Goal: Task Accomplishment & Management: Manage account settings

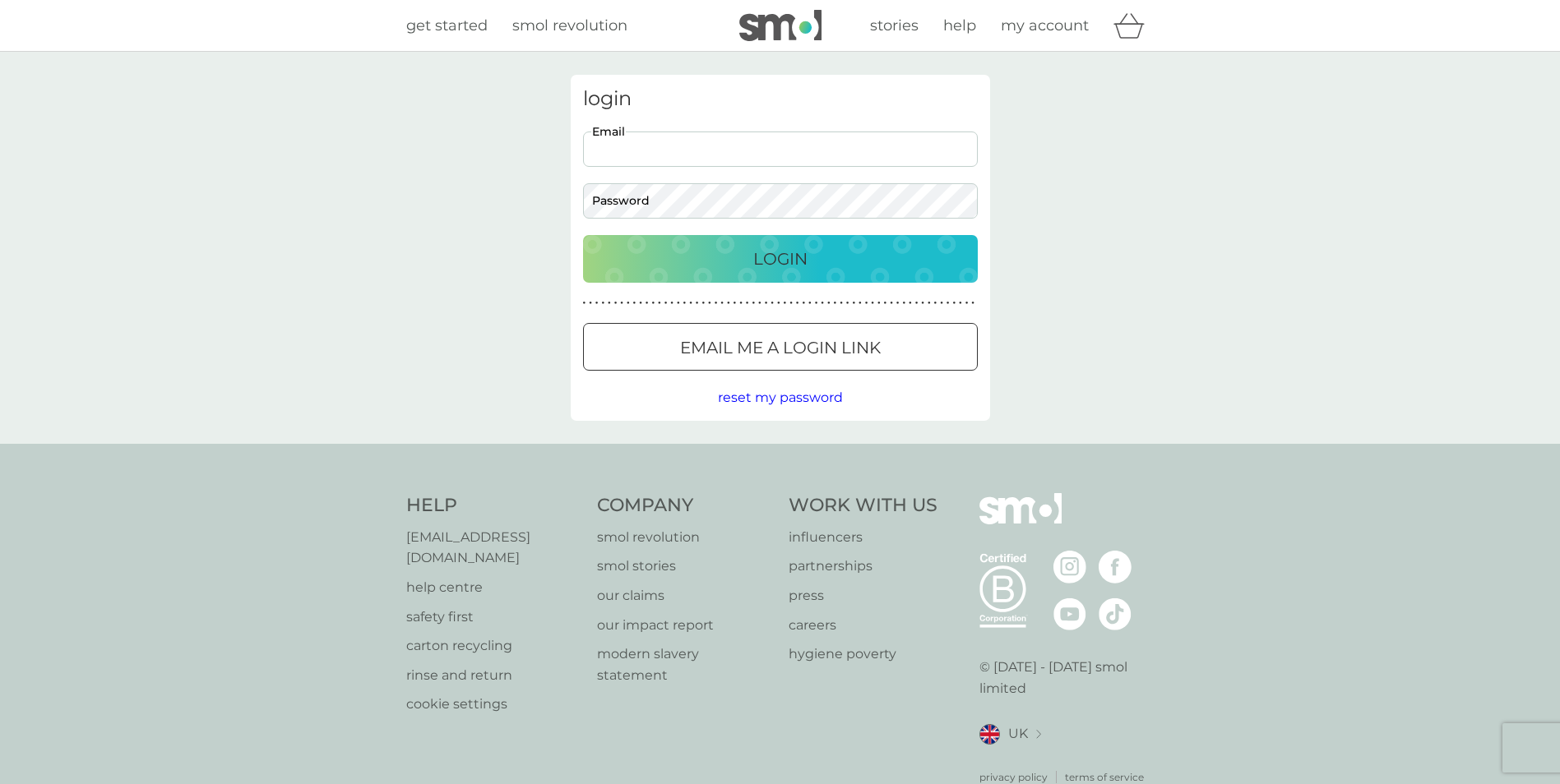
click at [729, 142] on input "Email" at bounding box center [780, 149] width 395 height 35
type input "geoffelton@gmail.com"
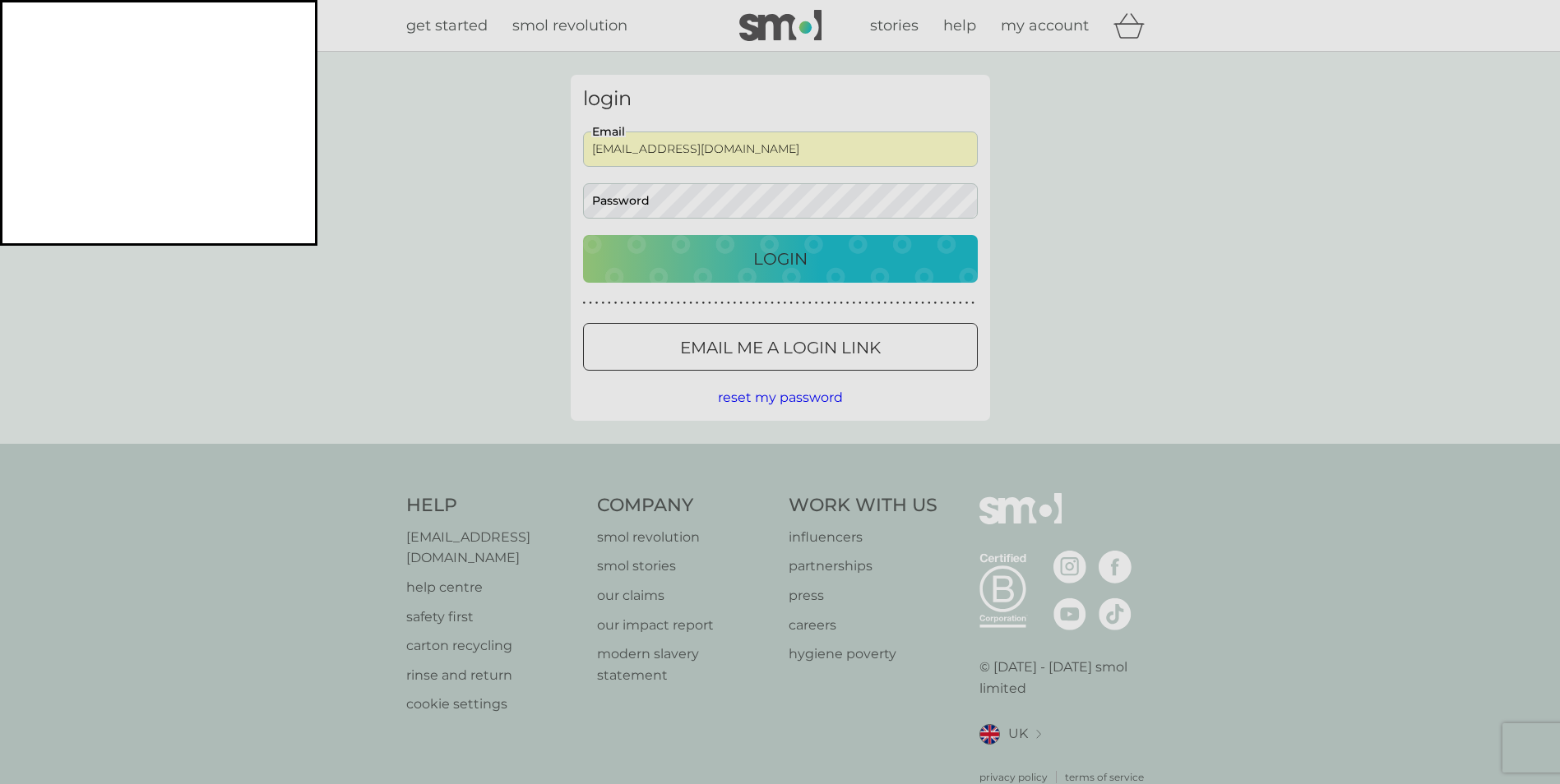
click at [317, 246] on dialog "dashlane alert" at bounding box center [158, 123] width 317 height 246
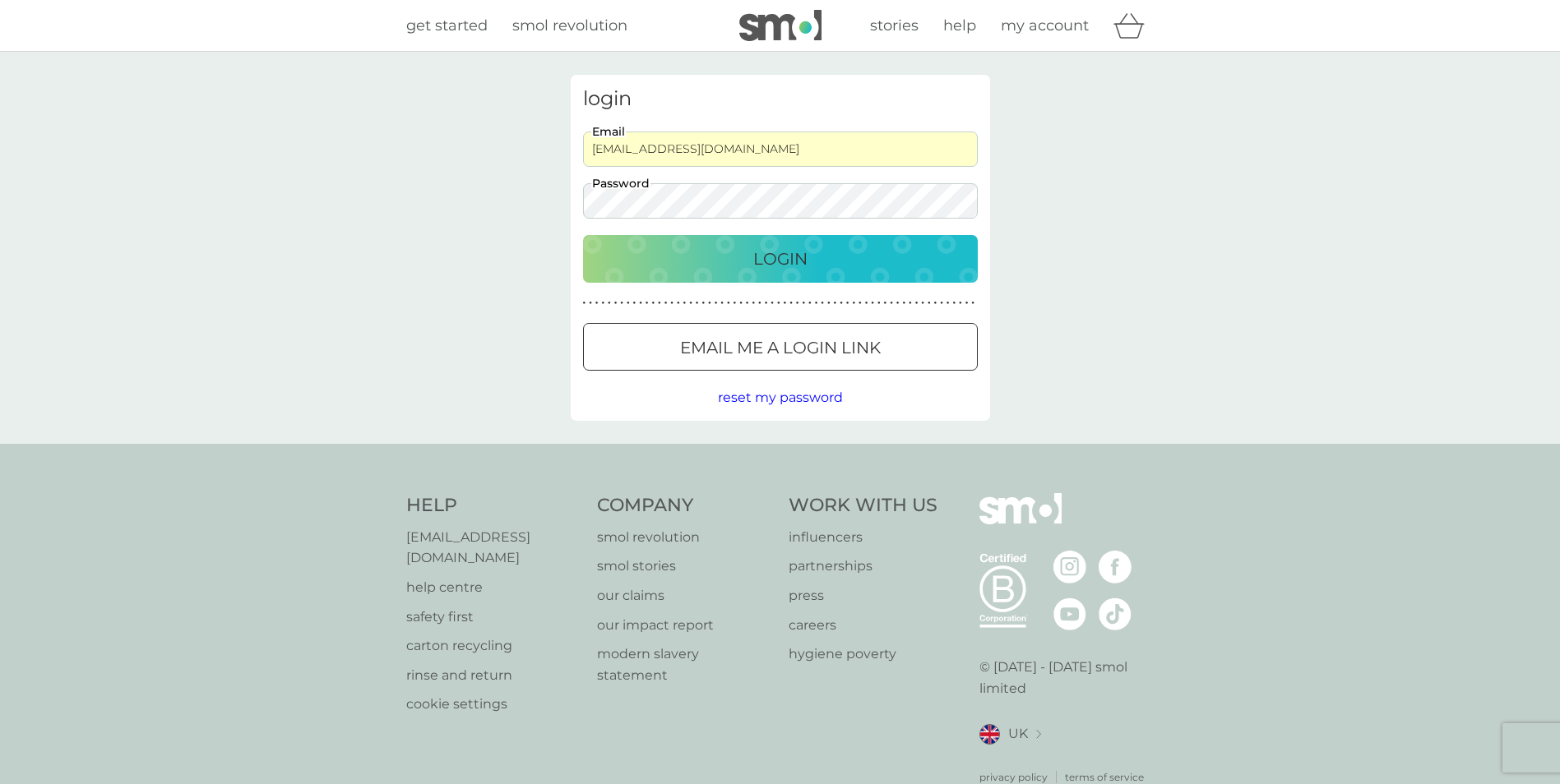
click at [791, 261] on p "Login" at bounding box center [781, 259] width 55 height 26
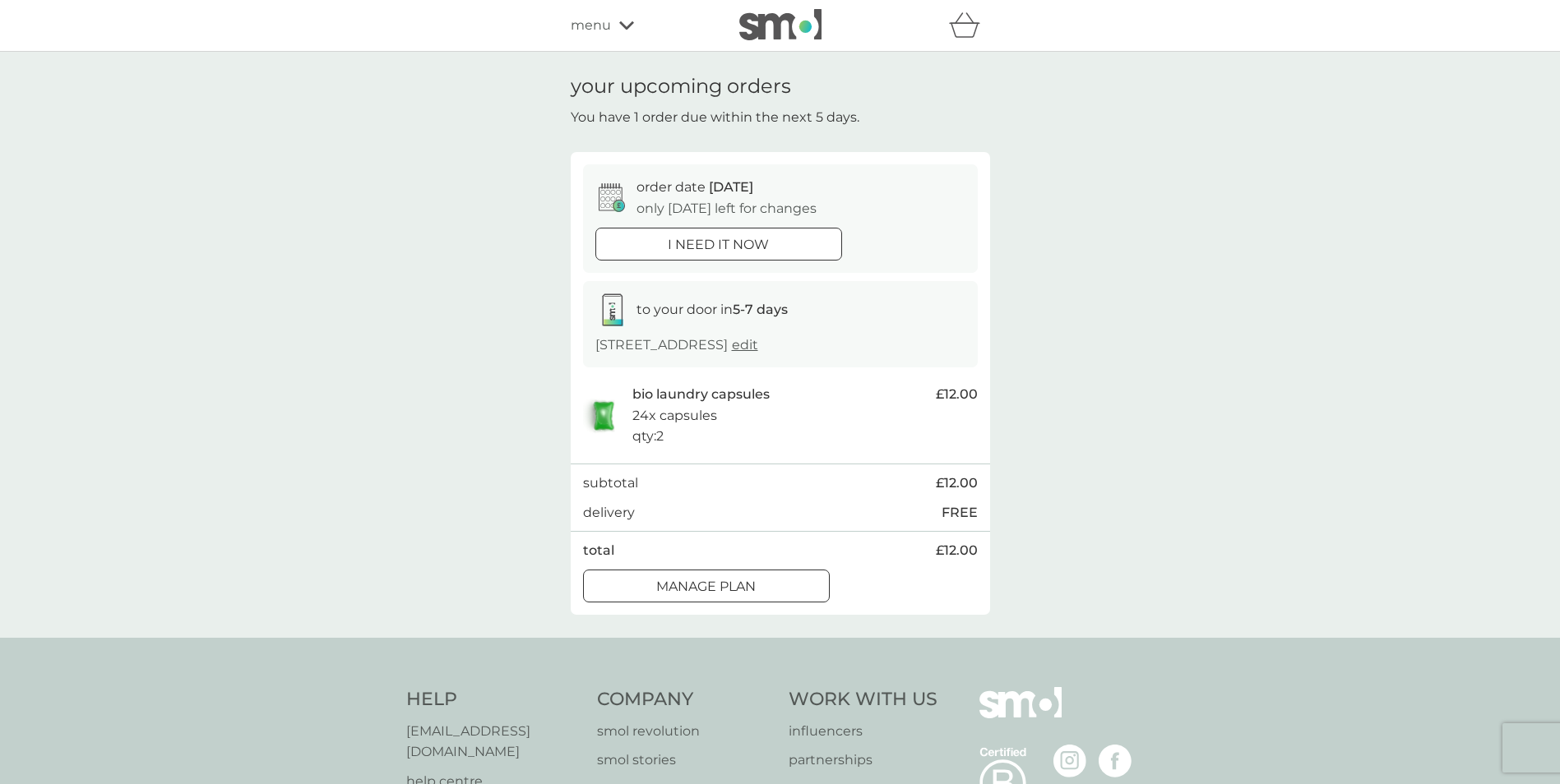
click at [668, 585] on p "Manage plan" at bounding box center [705, 587] width 99 height 21
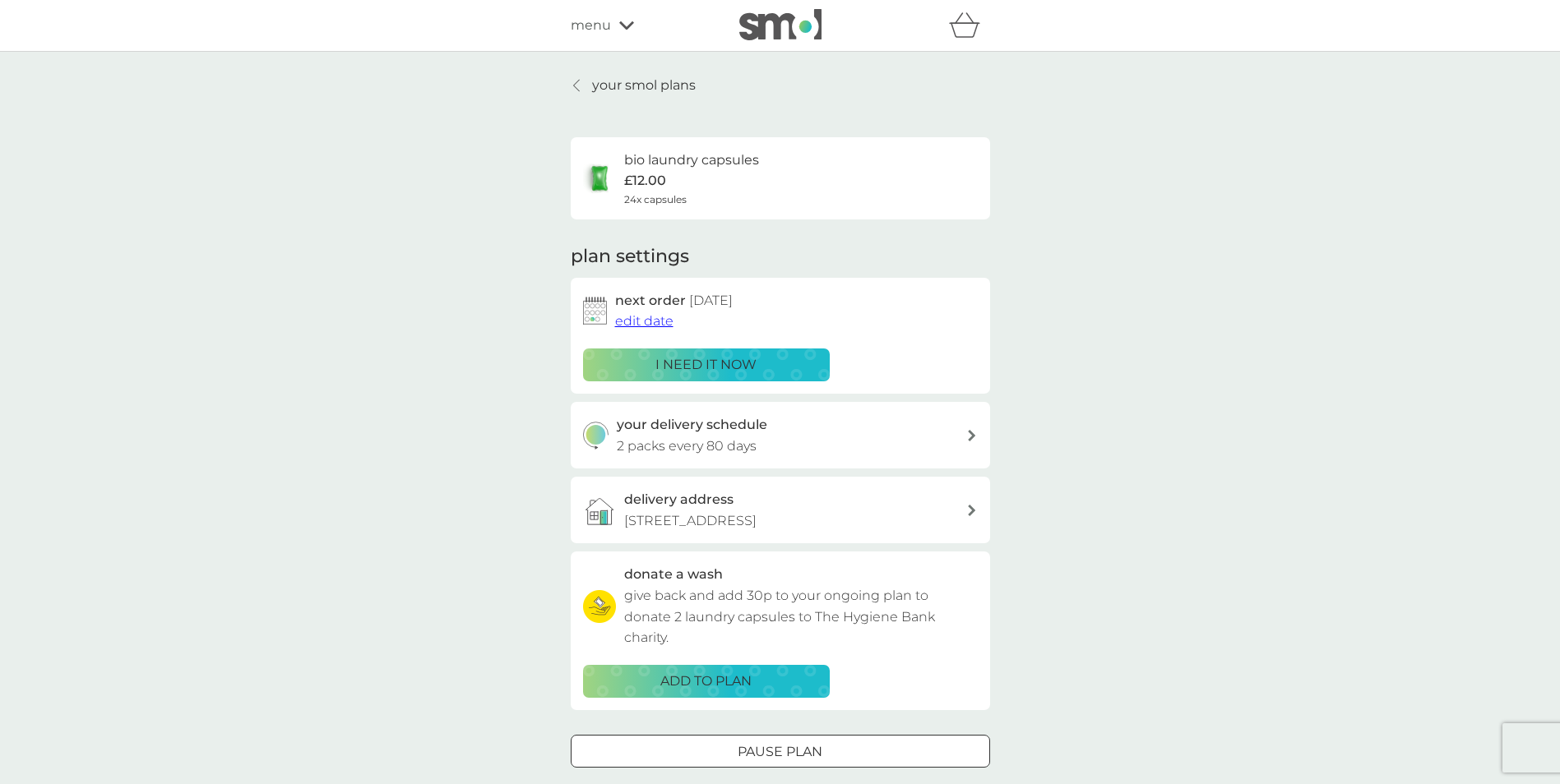
click at [739, 436] on p "2 packs every 80 days" at bounding box center [687, 446] width 140 height 21
select select "77"
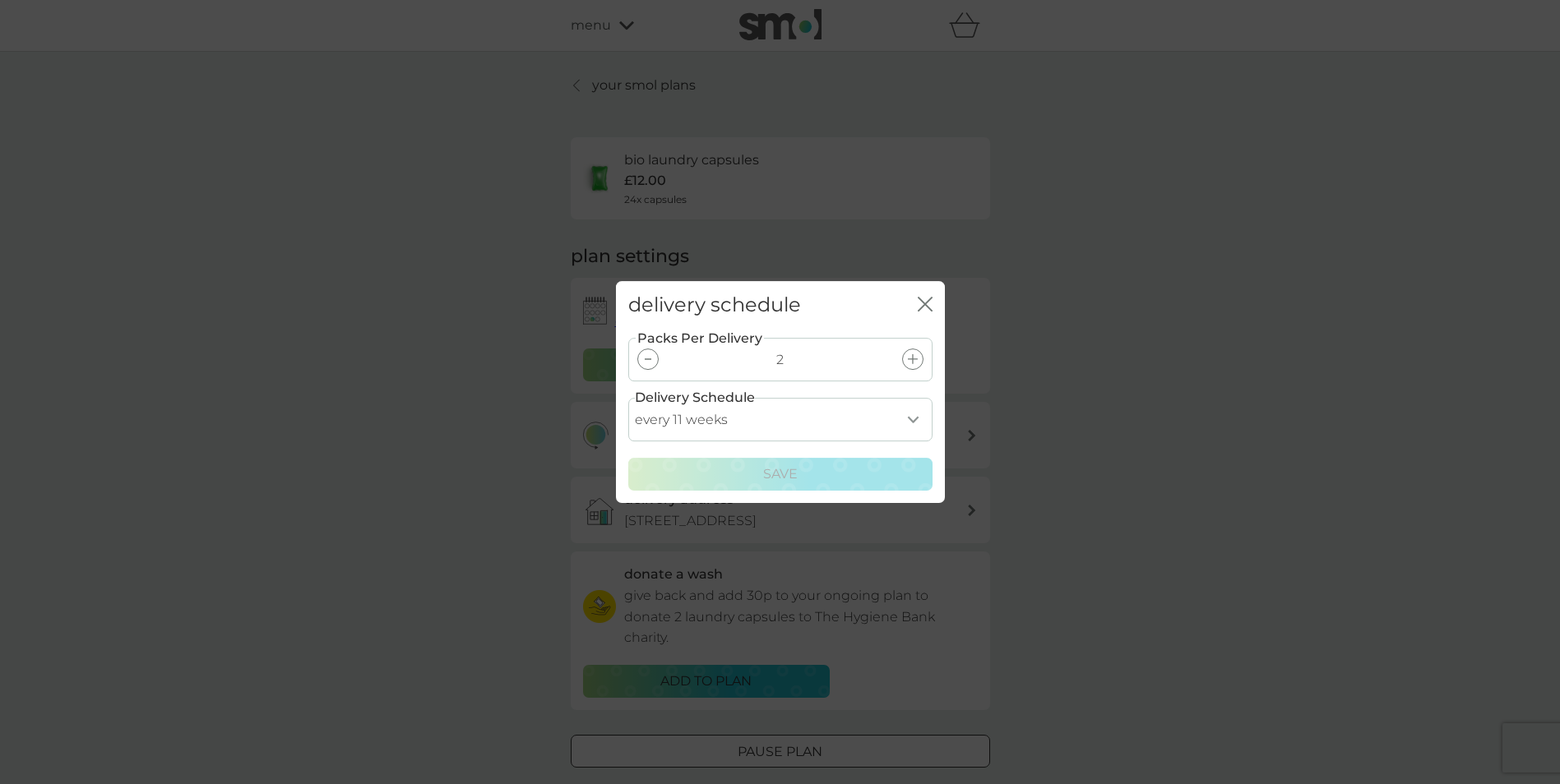
click at [937, 304] on div "delivery schedule close" at bounding box center [781, 305] width 329 height 48
click at [921, 304] on icon "close" at bounding box center [925, 304] width 15 height 15
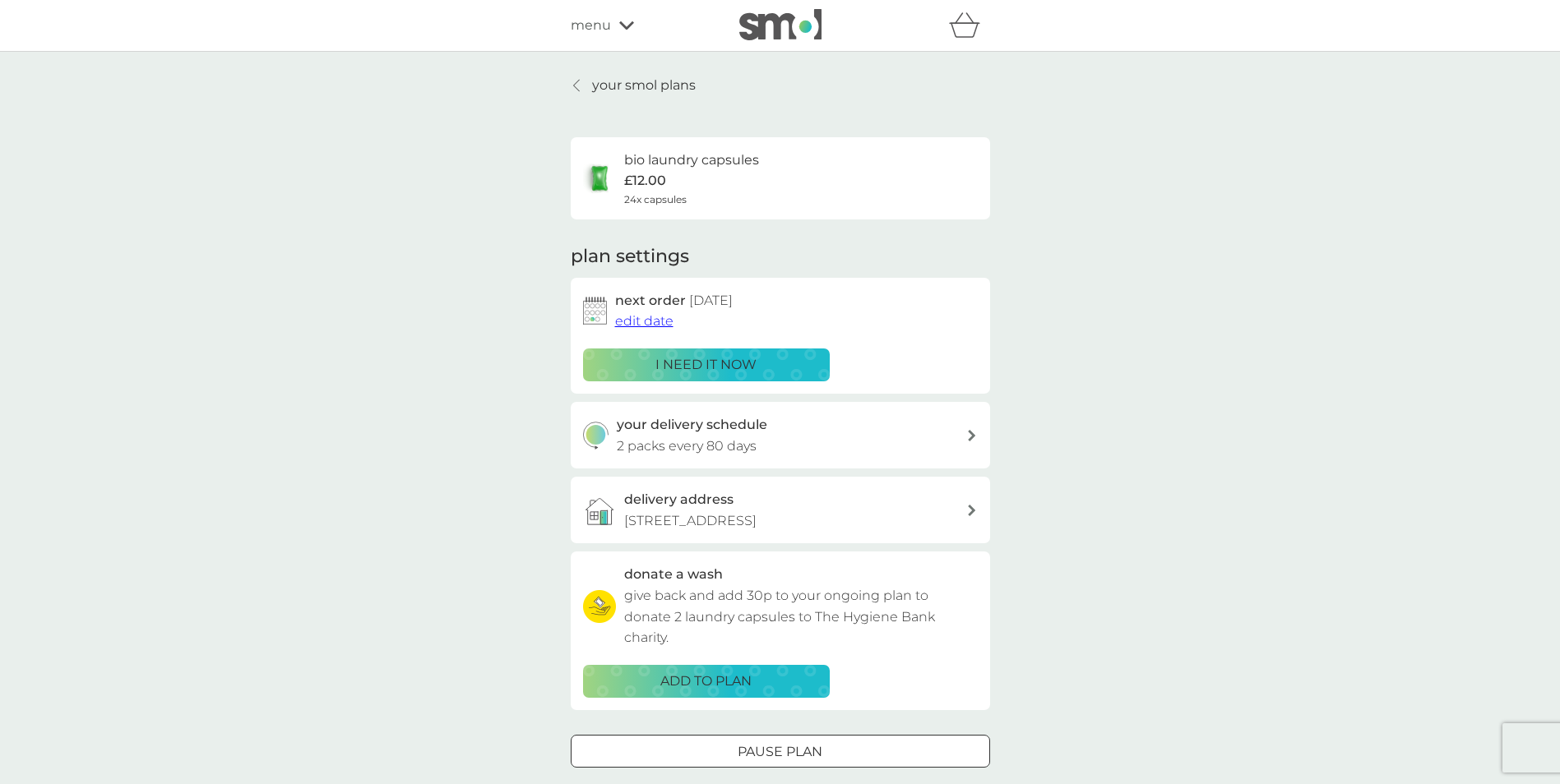
click at [602, 27] on span "menu" at bounding box center [591, 25] width 40 height 21
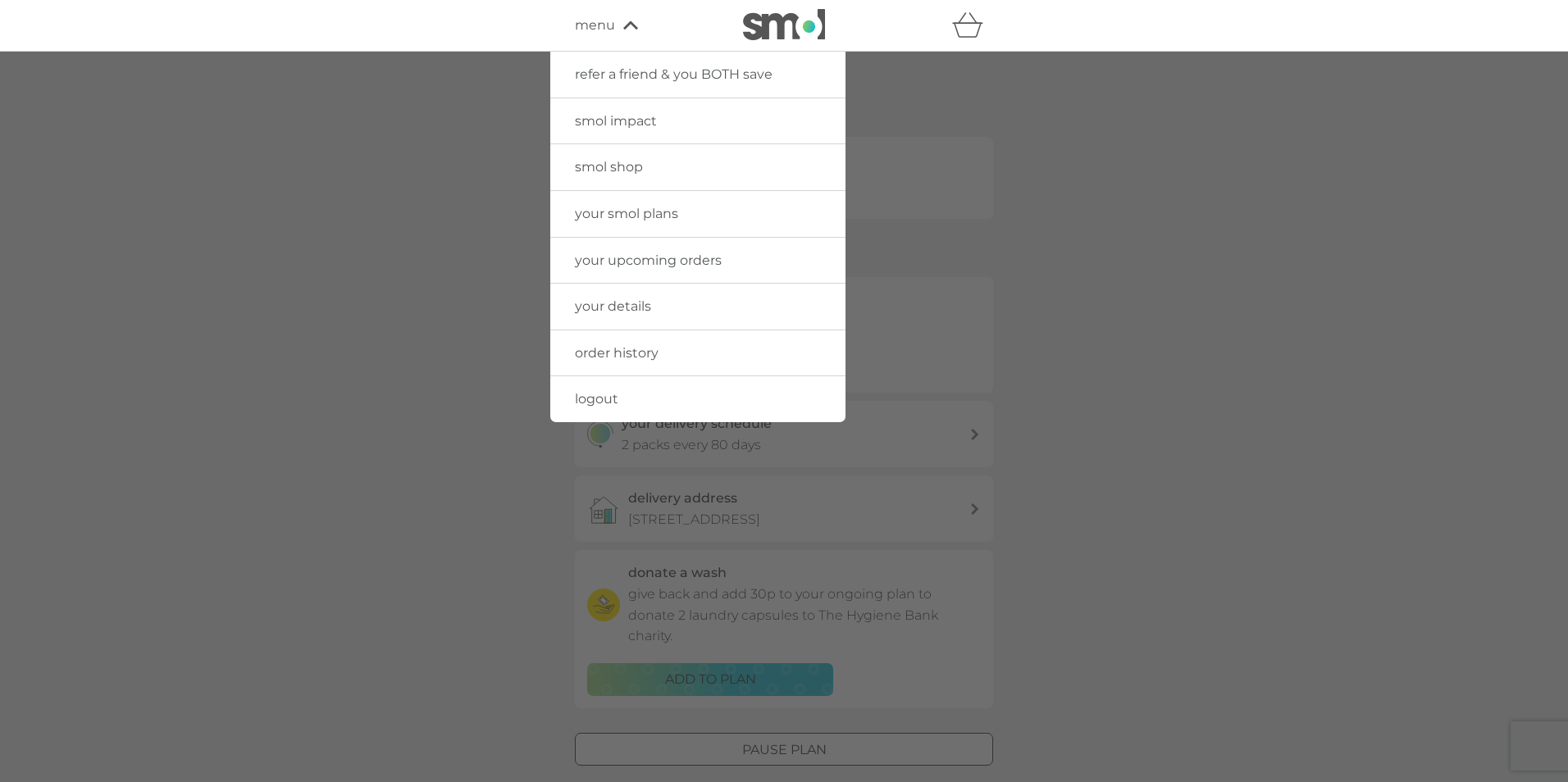
click at [656, 217] on span "your smol plans" at bounding box center [627, 214] width 103 height 16
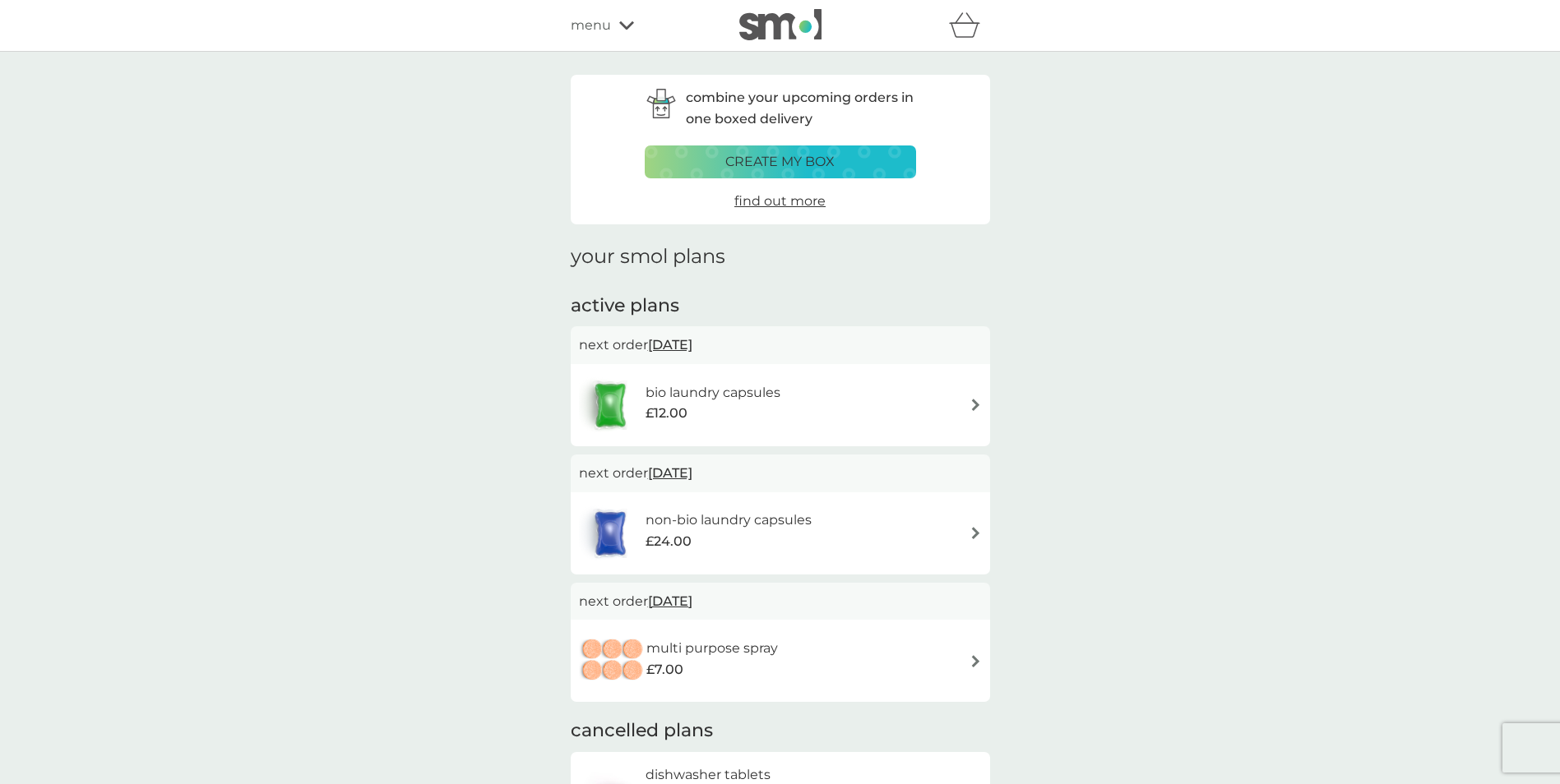
click at [973, 406] on img at bounding box center [976, 405] width 12 height 12
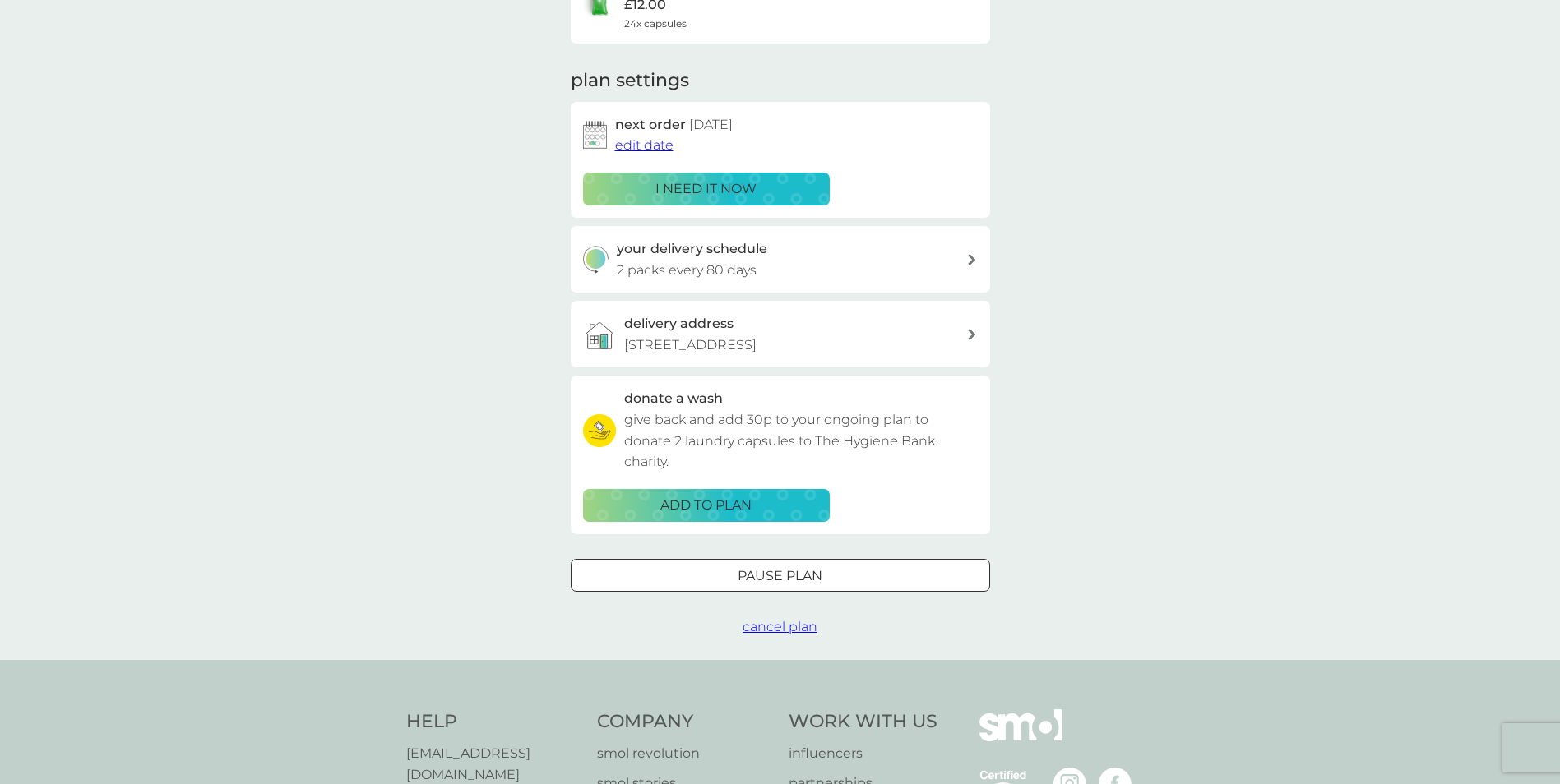
scroll to position [137, 0]
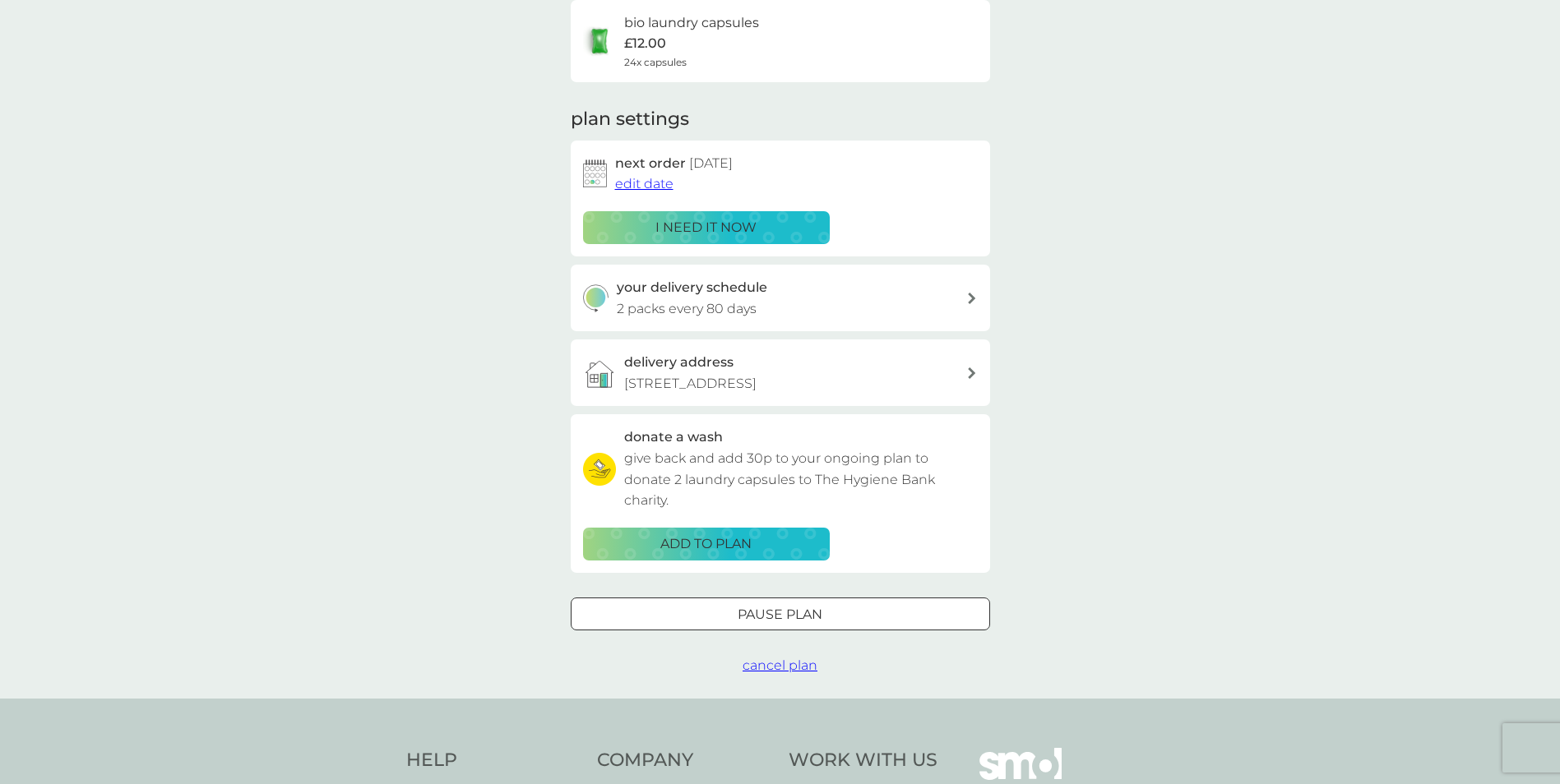
click at [767, 665] on span "cancel plan" at bounding box center [780, 665] width 75 height 16
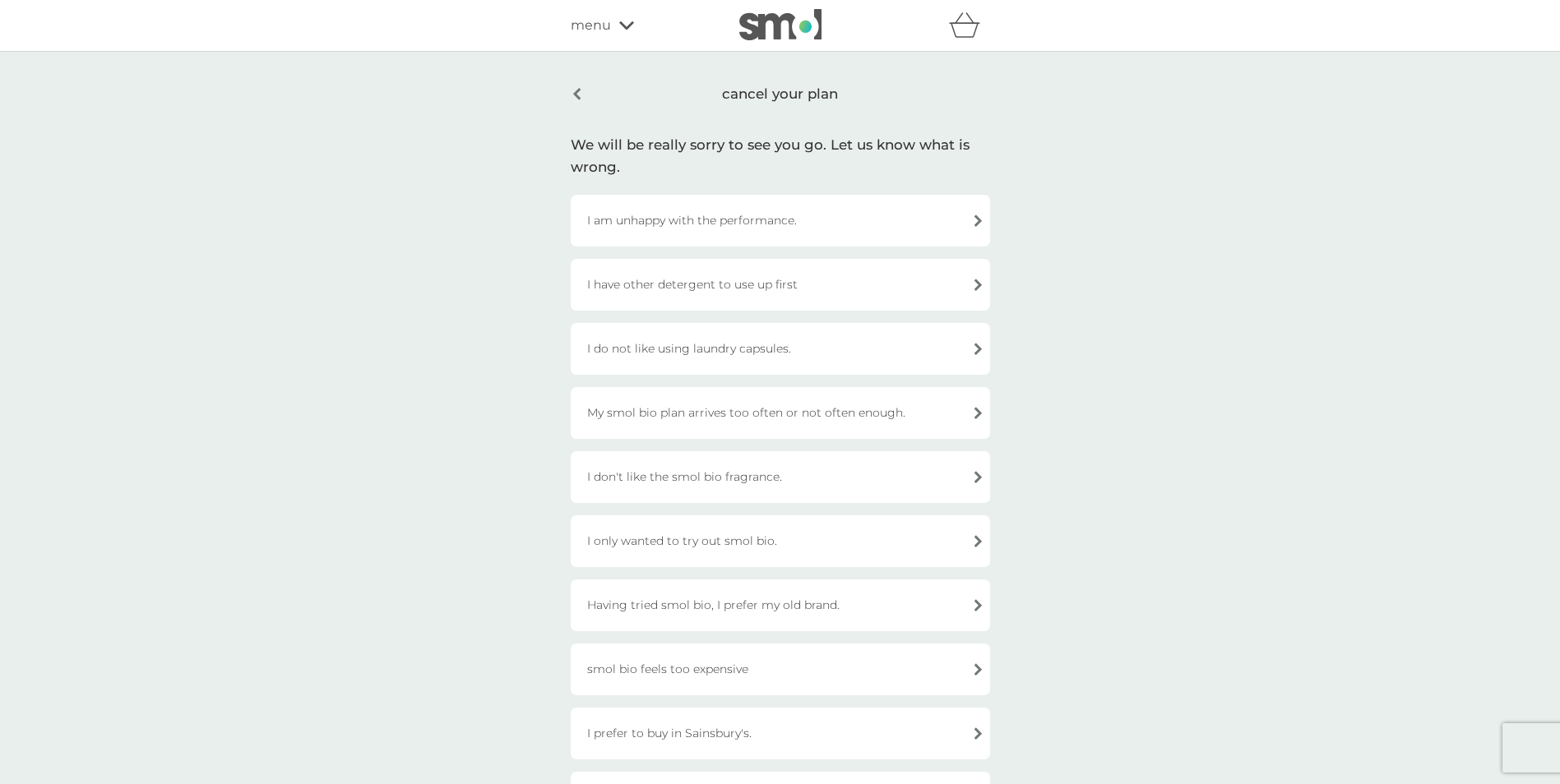
scroll to position [137, 0]
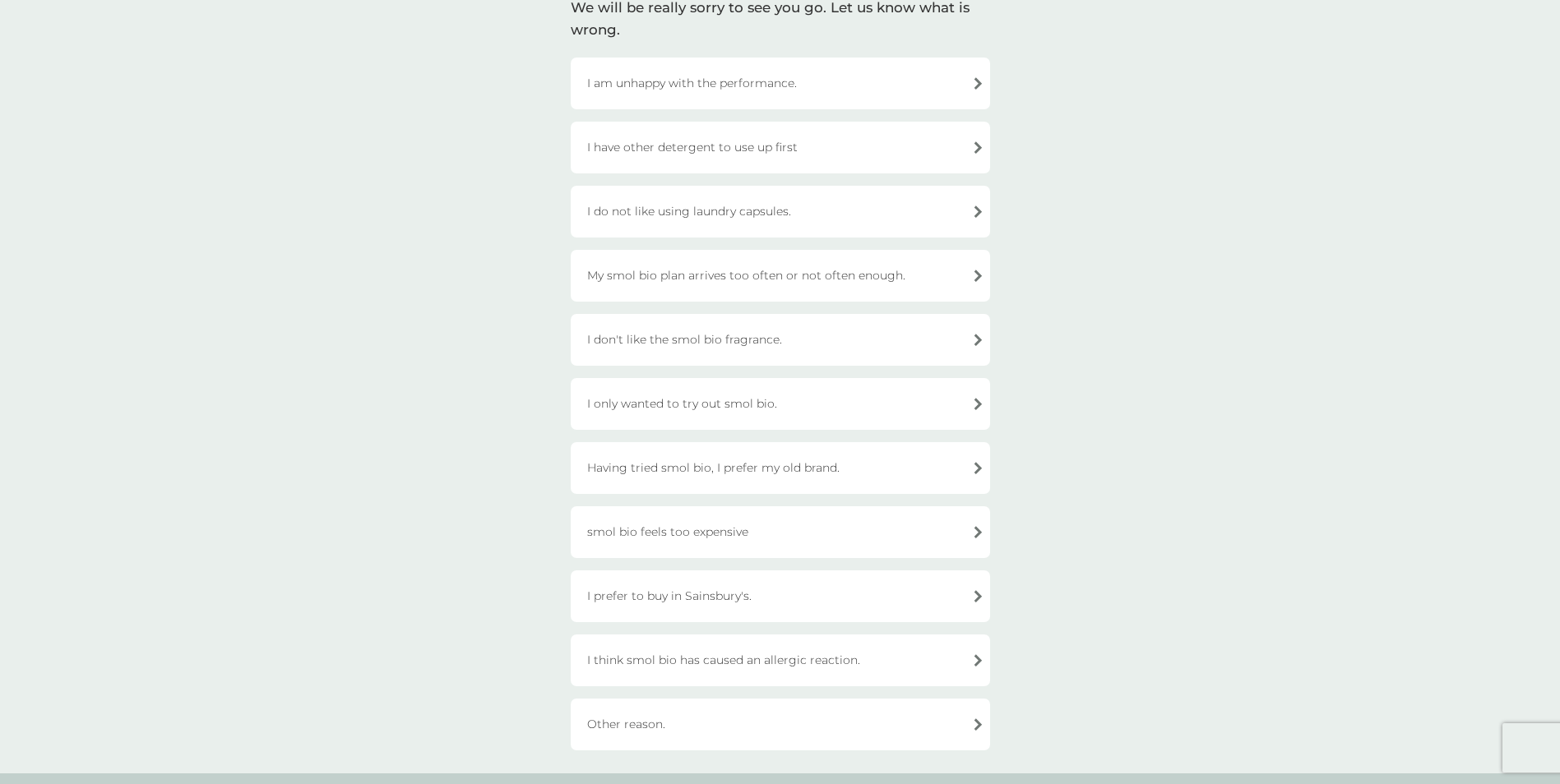
click at [791, 279] on div "My smol bio plan arrives too often or not often enough." at bounding box center [780, 275] width 419 height 52
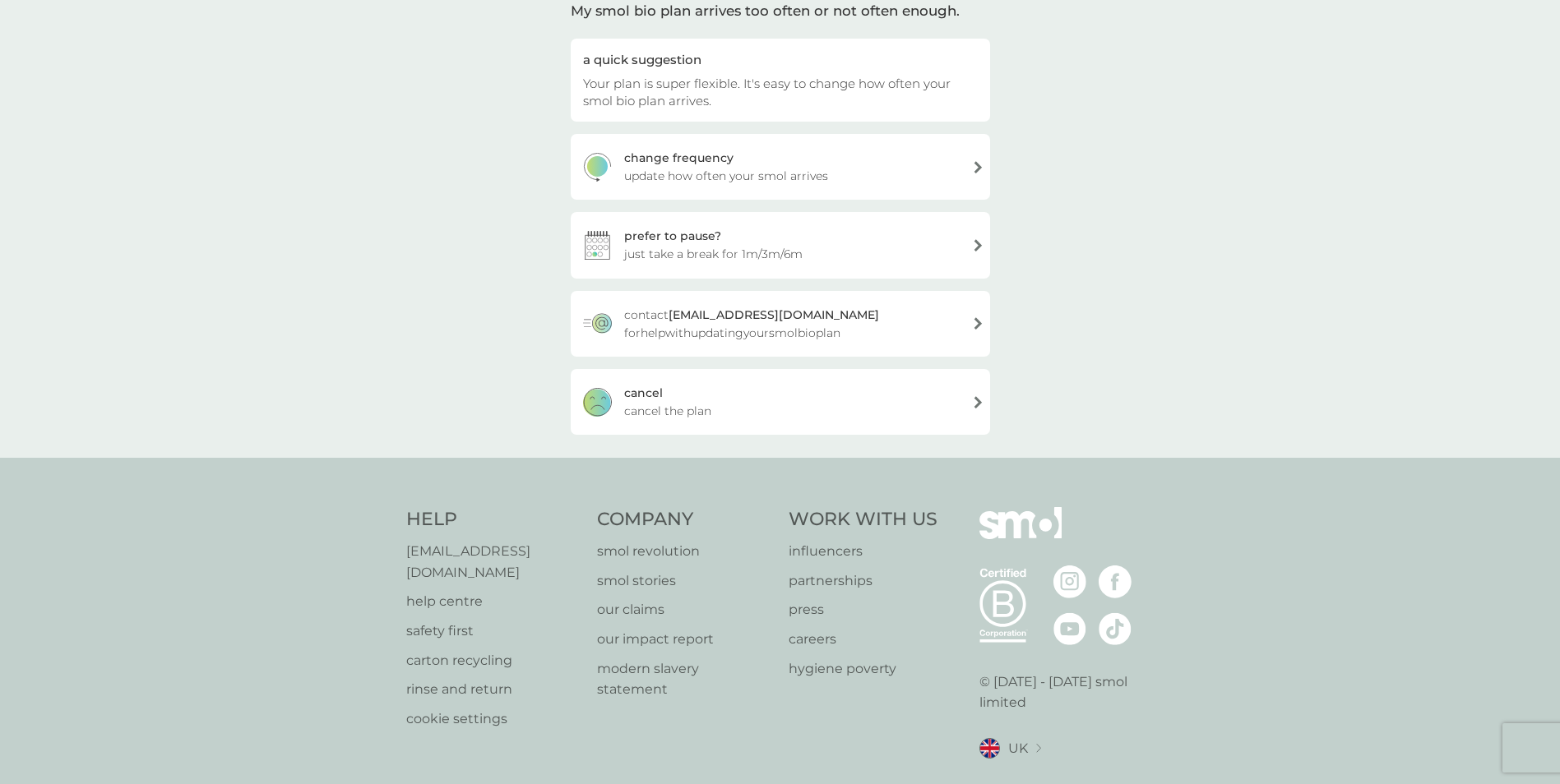
click at [674, 405] on span "cancel the plan" at bounding box center [667, 410] width 87 height 18
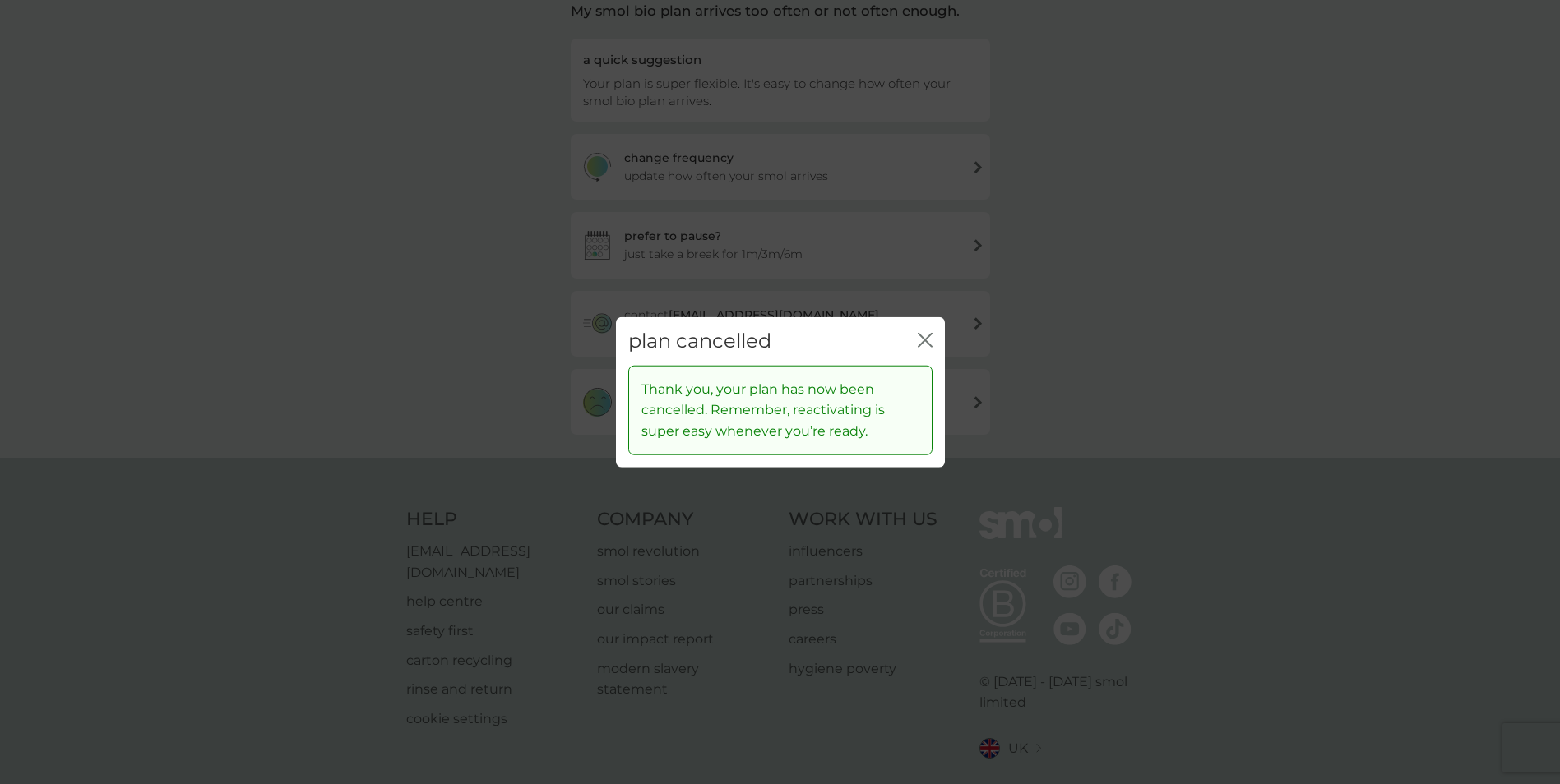
click at [918, 341] on icon "close" at bounding box center [925, 340] width 15 height 15
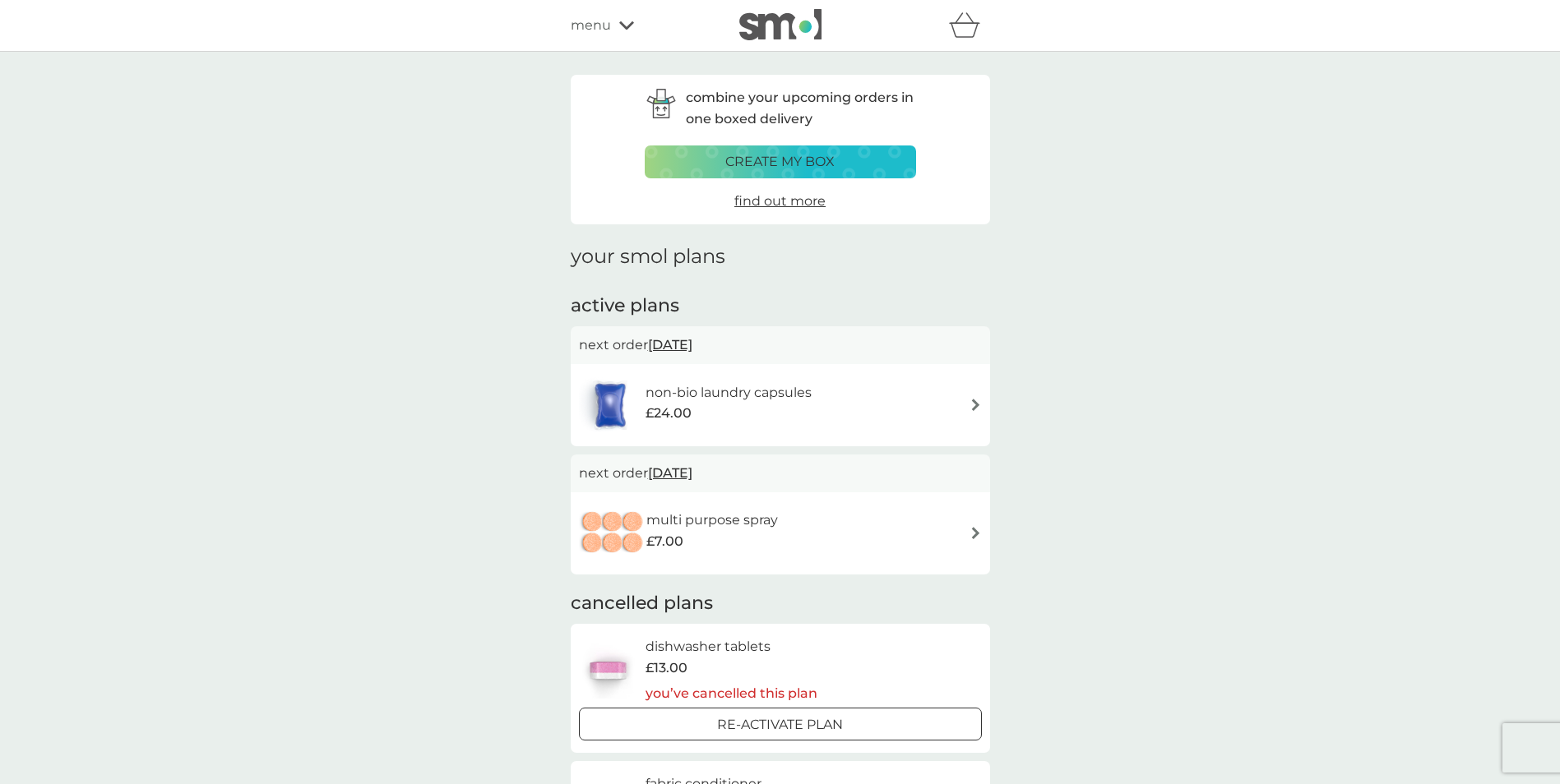
click at [974, 403] on img at bounding box center [976, 405] width 12 height 12
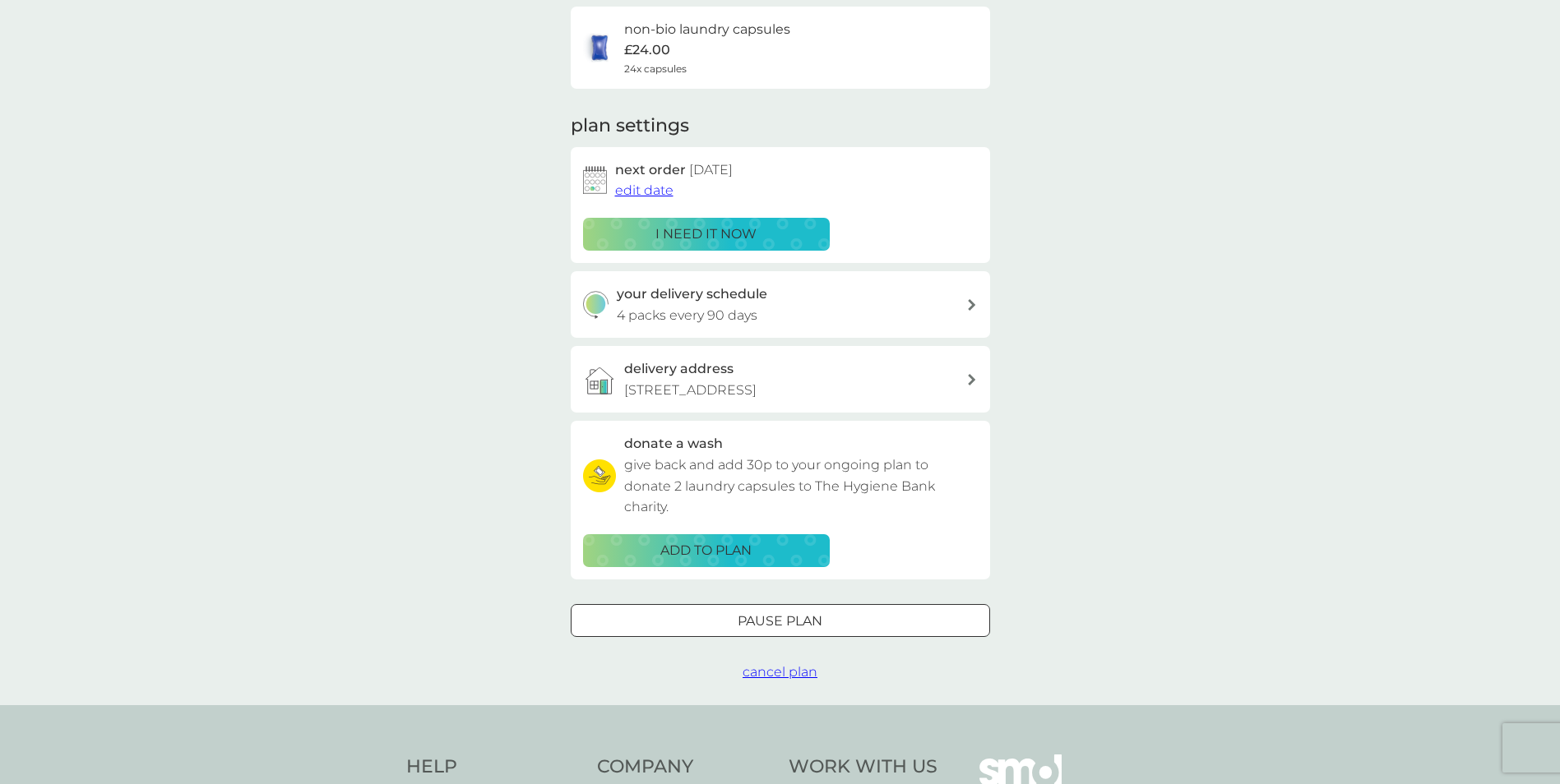
scroll to position [273, 0]
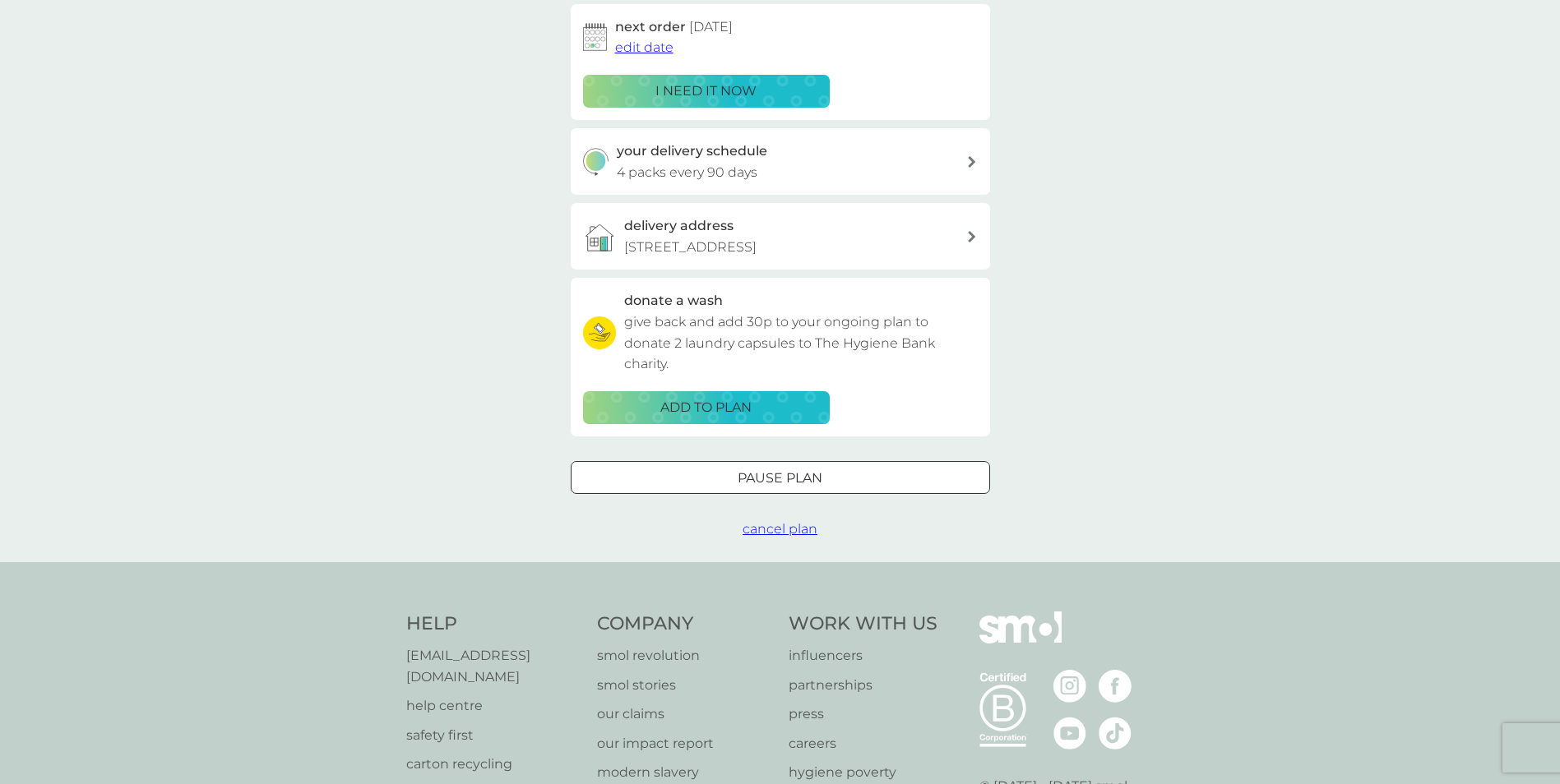
click at [791, 532] on span "cancel plan" at bounding box center [780, 529] width 75 height 16
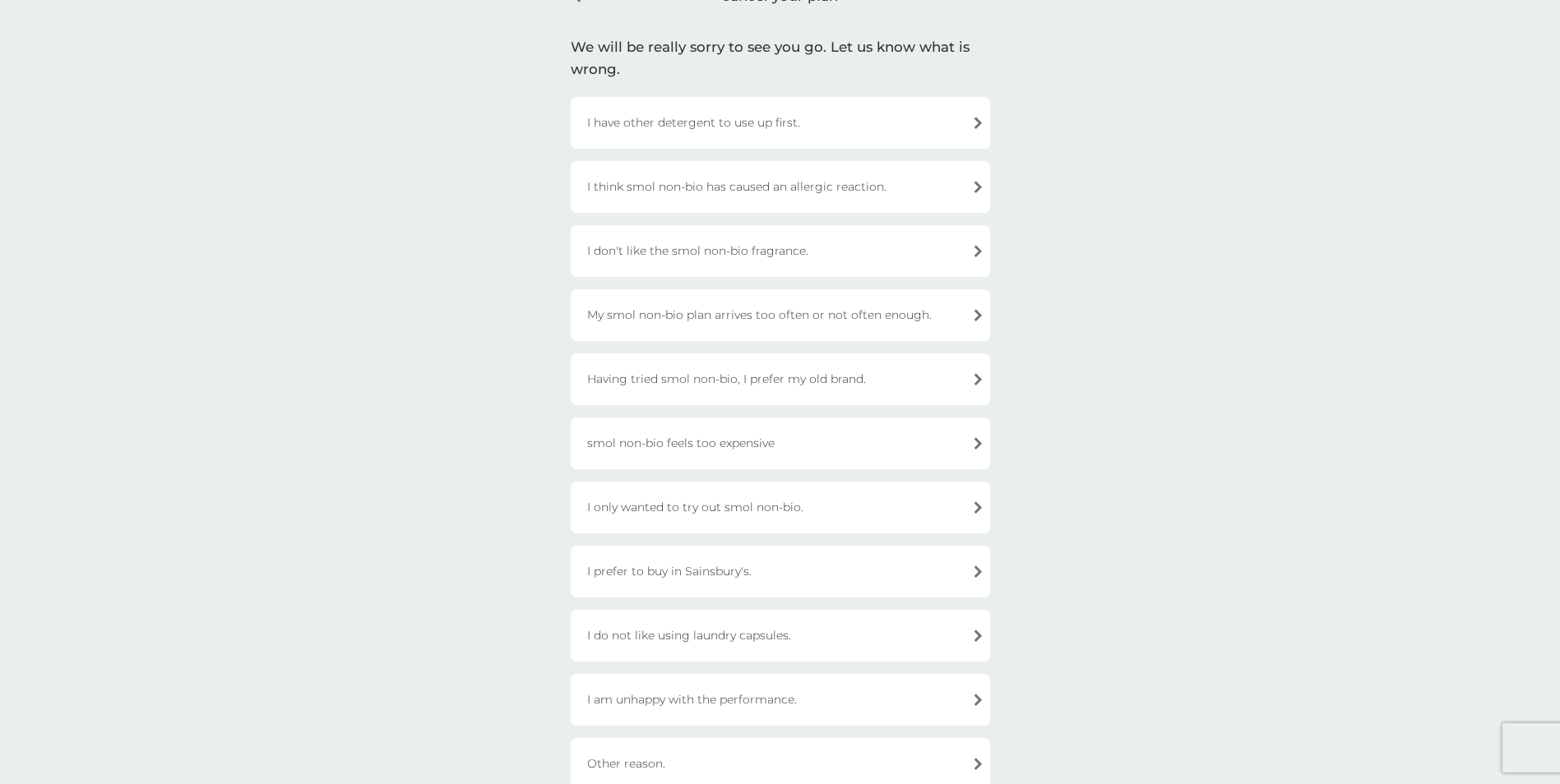
scroll to position [137, 0]
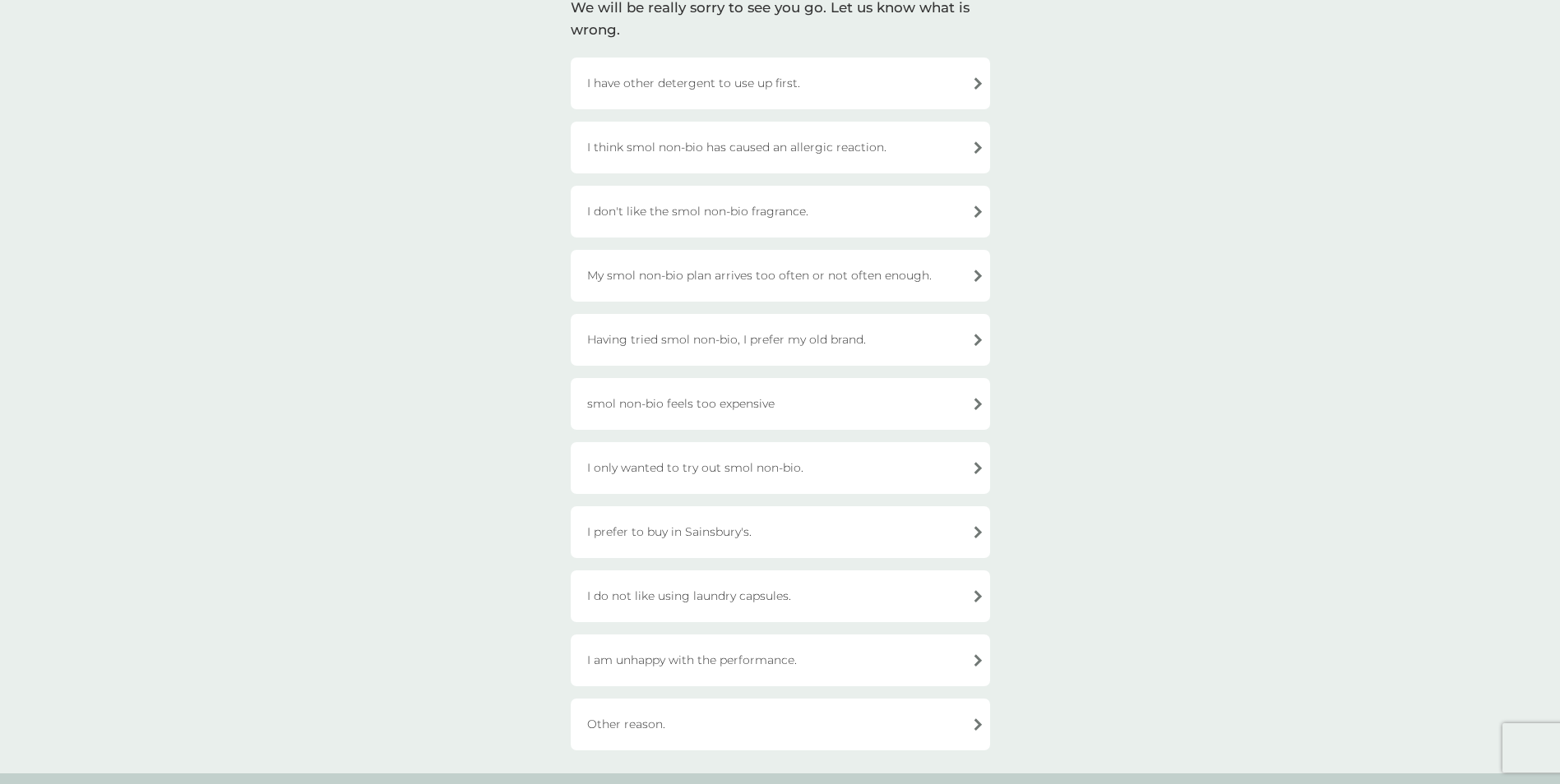
click at [662, 74] on div "I have other detergent to use up first." at bounding box center [780, 83] width 419 height 52
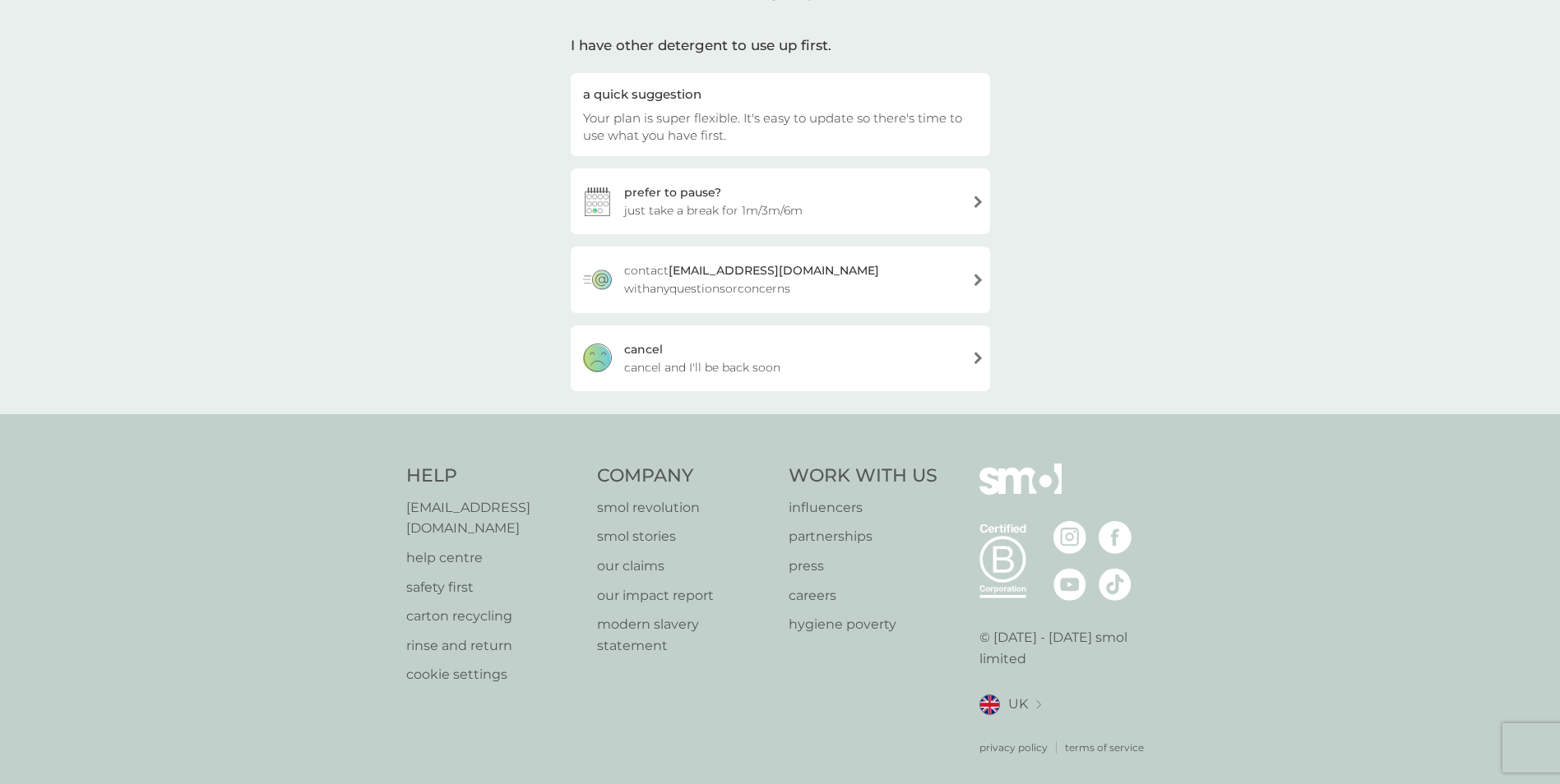
click at [645, 361] on span "cancel and I'll be back soon" at bounding box center [703, 367] width 157 height 18
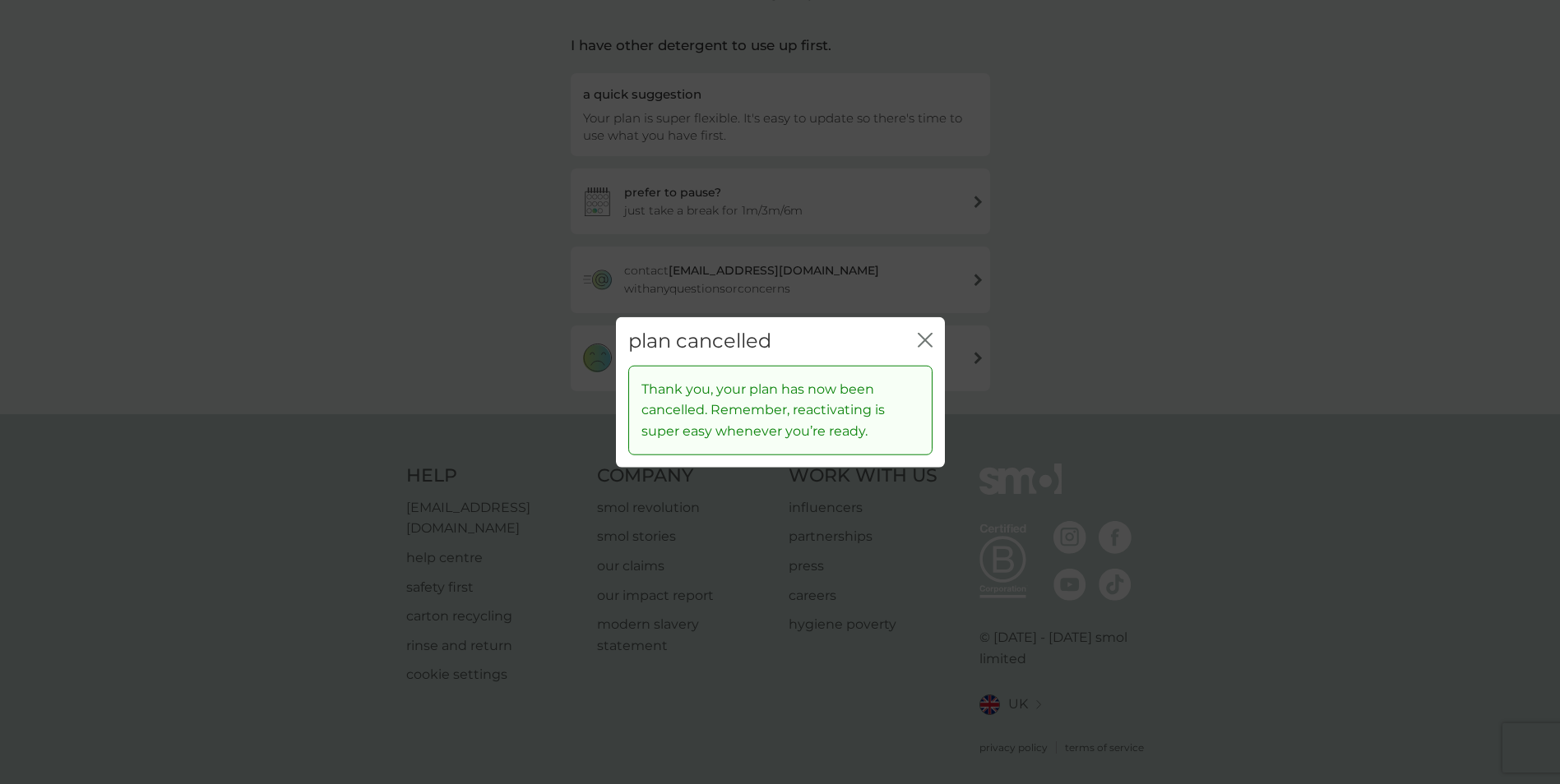
click at [923, 344] on icon "close" at bounding box center [925, 340] width 15 height 15
